Goal: Task Accomplishment & Management: Manage account settings

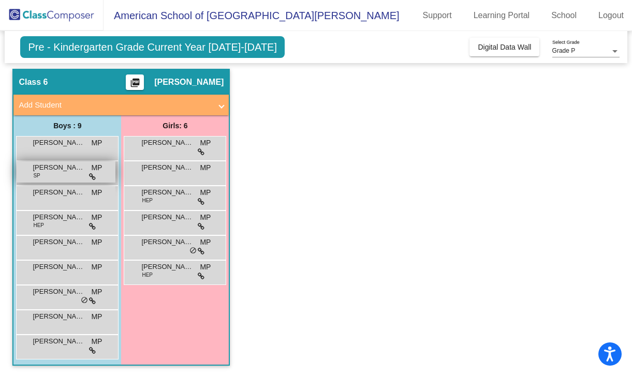
click at [73, 172] on div "[PERSON_NAME] SP MP lock do_not_disturb_alt" at bounding box center [66, 172] width 99 height 21
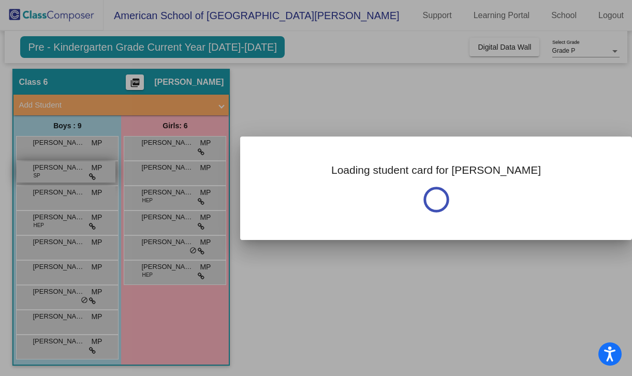
click at [73, 172] on div at bounding box center [316, 188] width 632 height 376
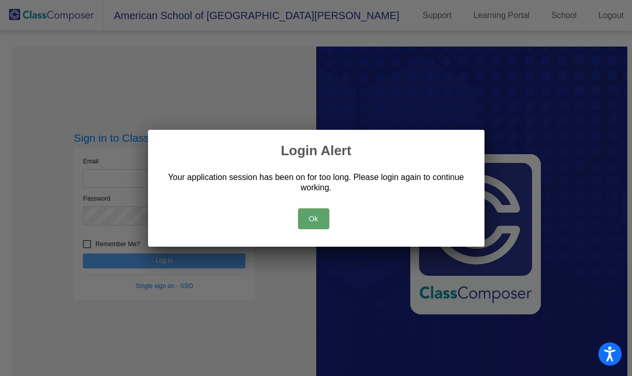
click at [315, 213] on button "Ok" at bounding box center [313, 219] width 31 height 21
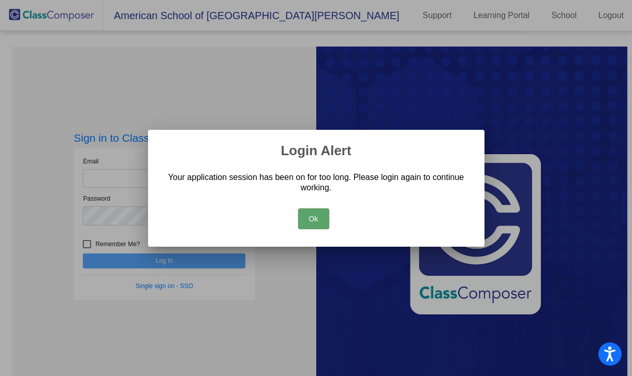
click at [323, 213] on button "Ok" at bounding box center [313, 219] width 31 height 21
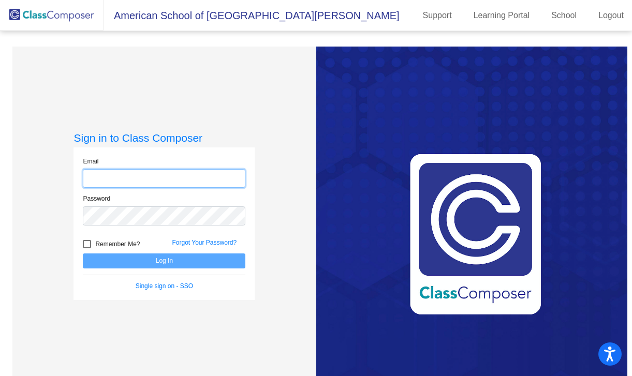
click at [221, 184] on input "email" at bounding box center [164, 178] width 163 height 19
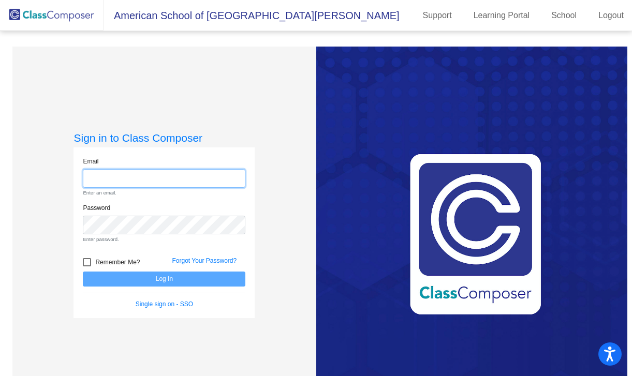
type input "[PERSON_NAME][EMAIL_ADDRESS][PERSON_NAME][DOMAIN_NAME]"
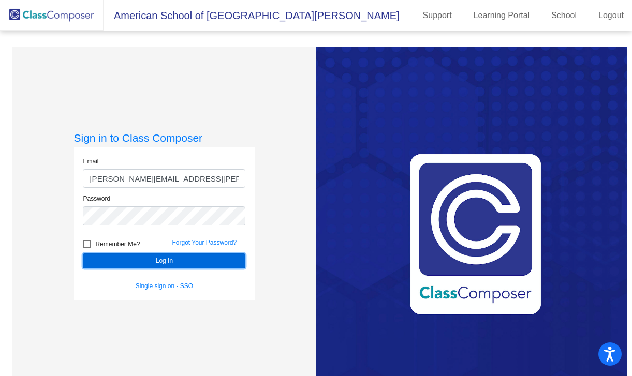
click at [193, 258] on button "Log In" at bounding box center [164, 261] width 163 height 15
